Goal: Navigation & Orientation: Find specific page/section

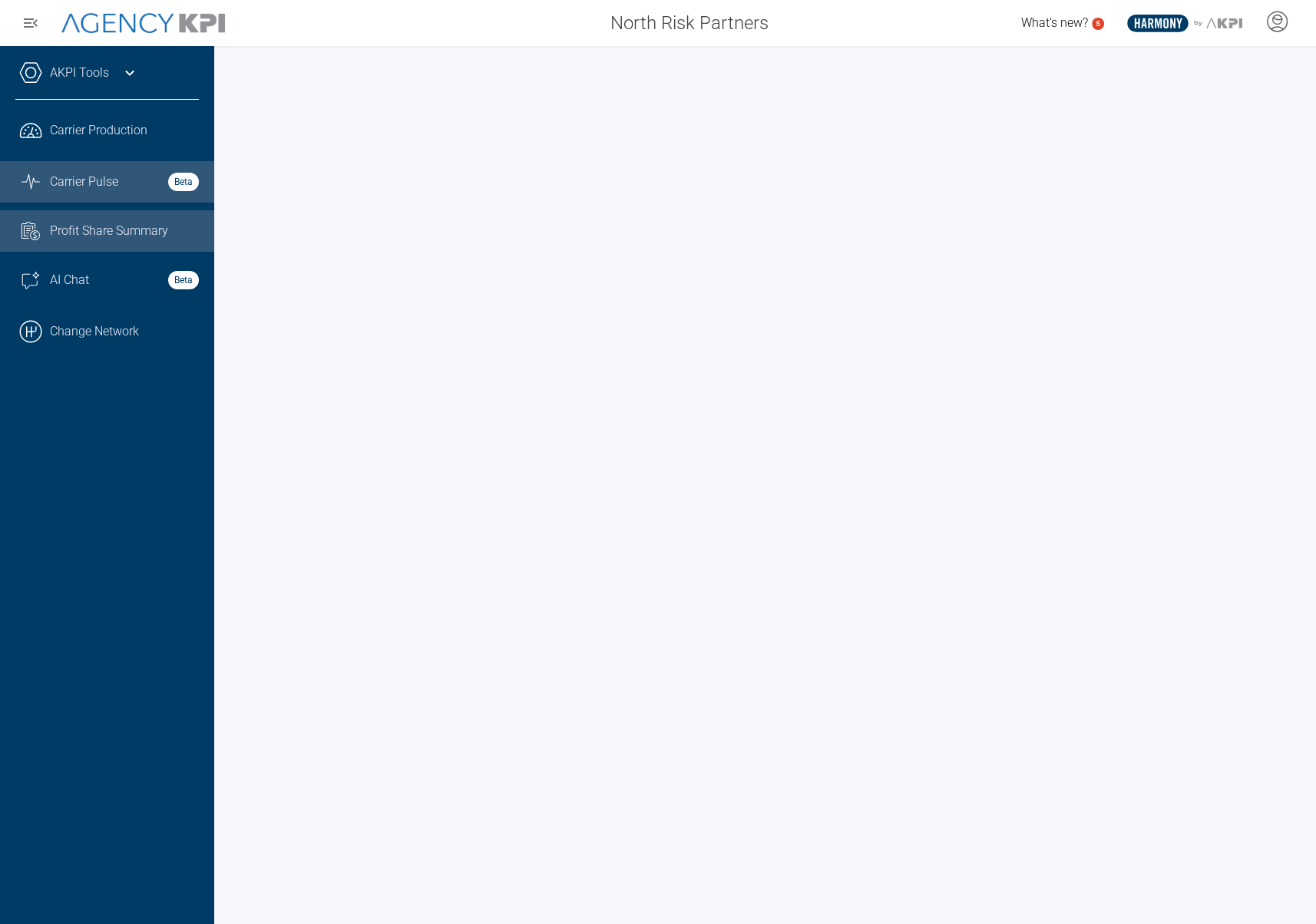
click at [103, 242] on link "Task List Cash Streamline Icon: https://streamlinehq.com Profit Share Summary" at bounding box center [107, 231] width 215 height 41
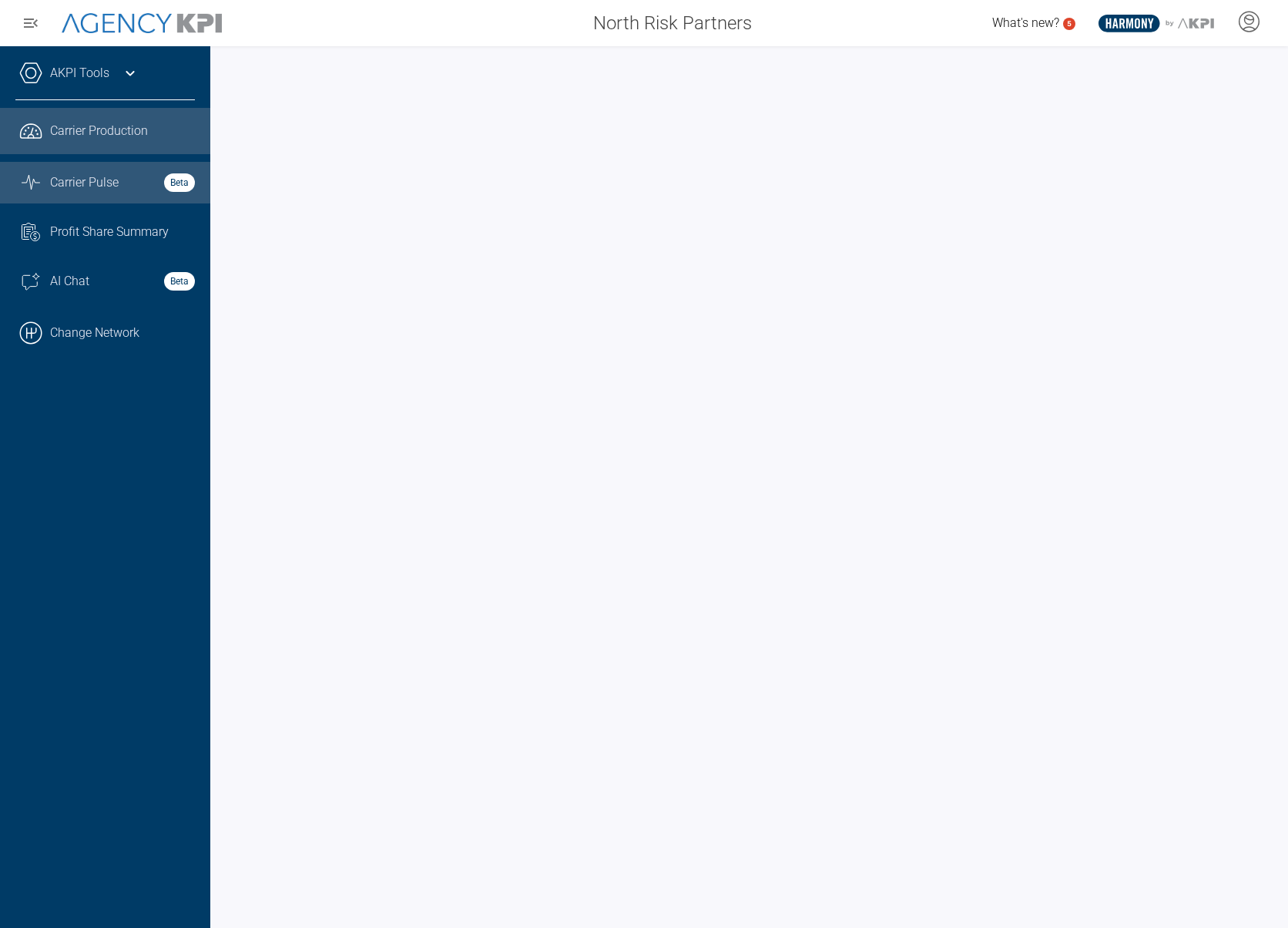
click at [101, 130] on span "Carrier Production" at bounding box center [99, 131] width 98 height 18
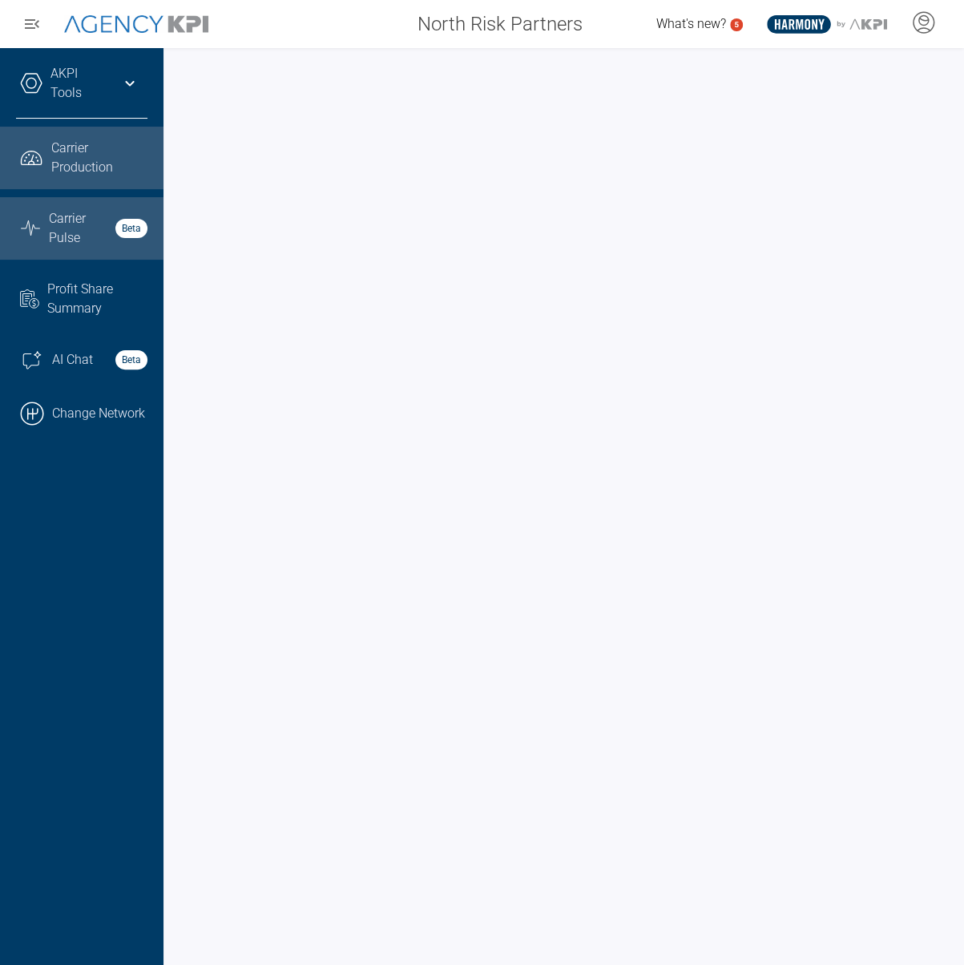
click at [54, 229] on span "Carrier Pulse" at bounding box center [77, 228] width 57 height 38
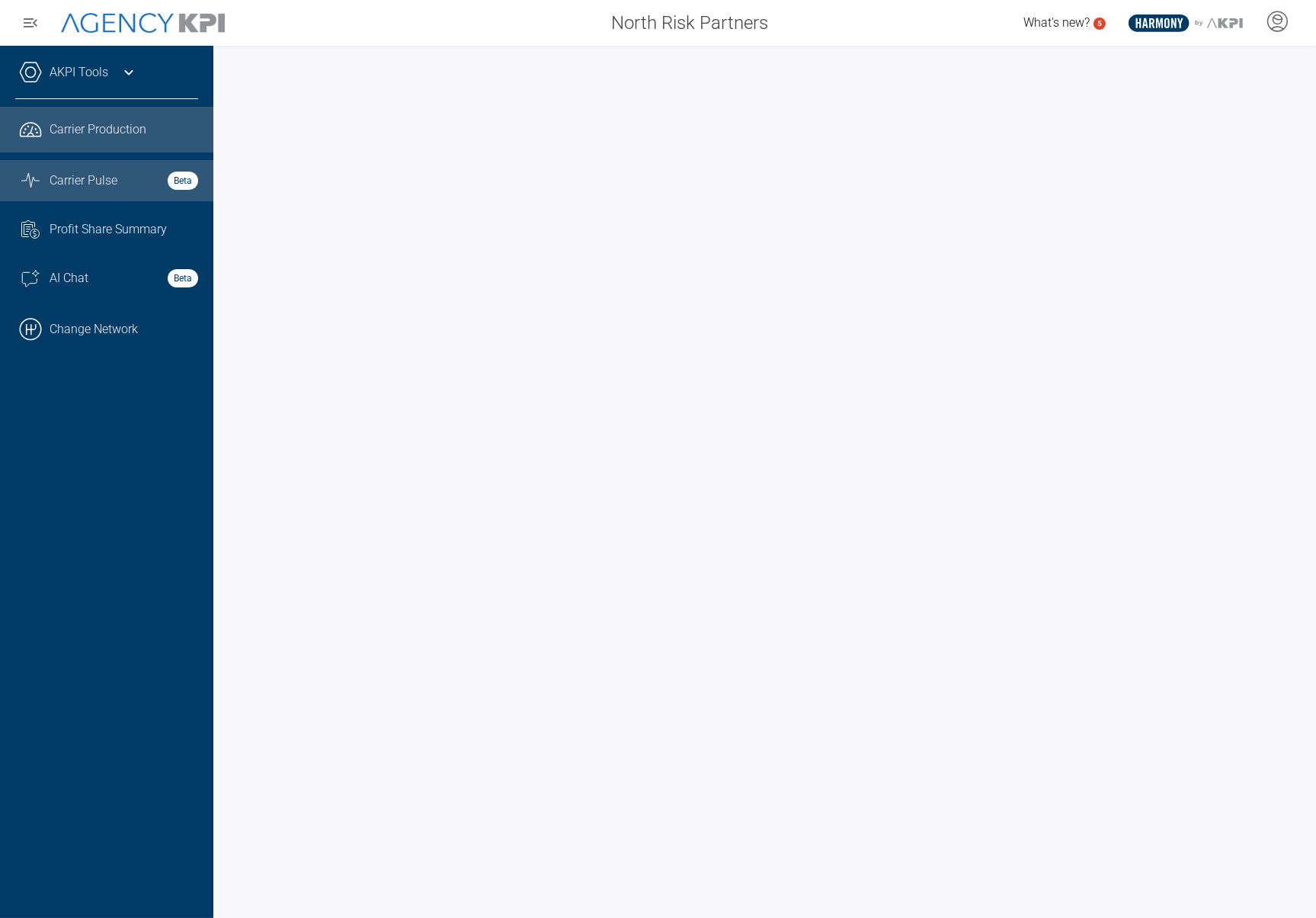
click at [73, 125] on span "Carrier Production" at bounding box center [98, 129] width 97 height 18
click at [227, 571] on div at bounding box center [764, 481] width 1103 height 872
click at [102, 178] on span "Carrier Pulse" at bounding box center [83, 180] width 68 height 18
